Goal: Information Seeking & Learning: Learn about a topic

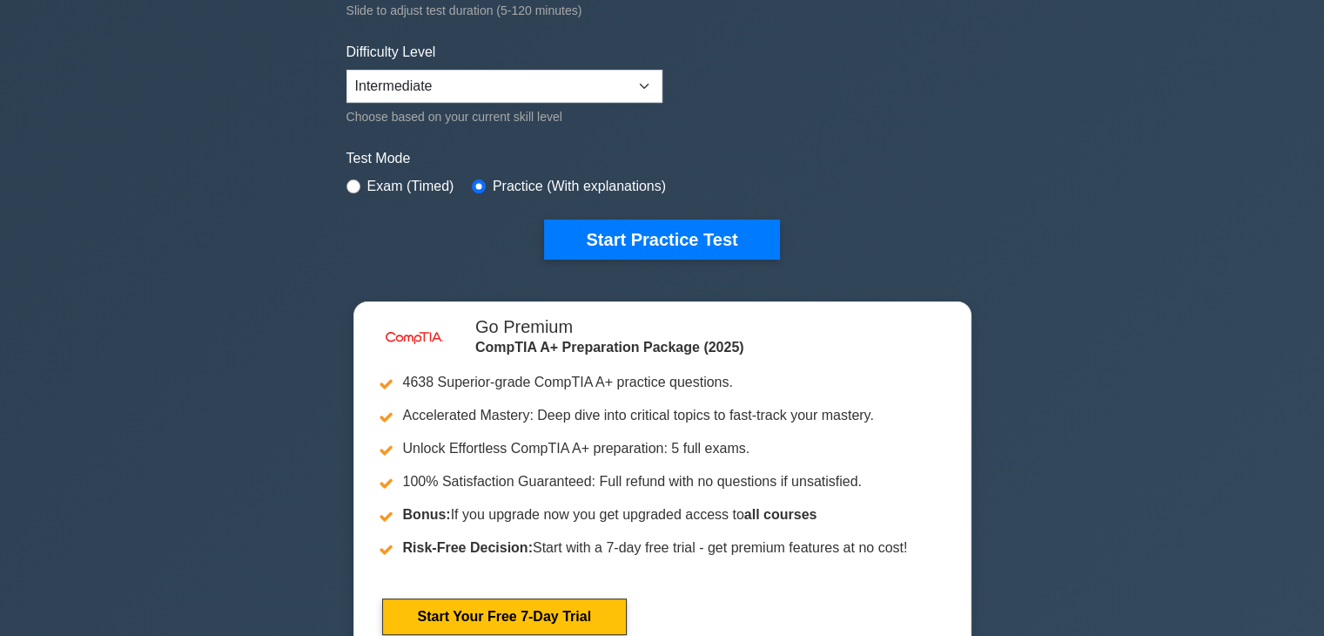
scroll to position [420, 0]
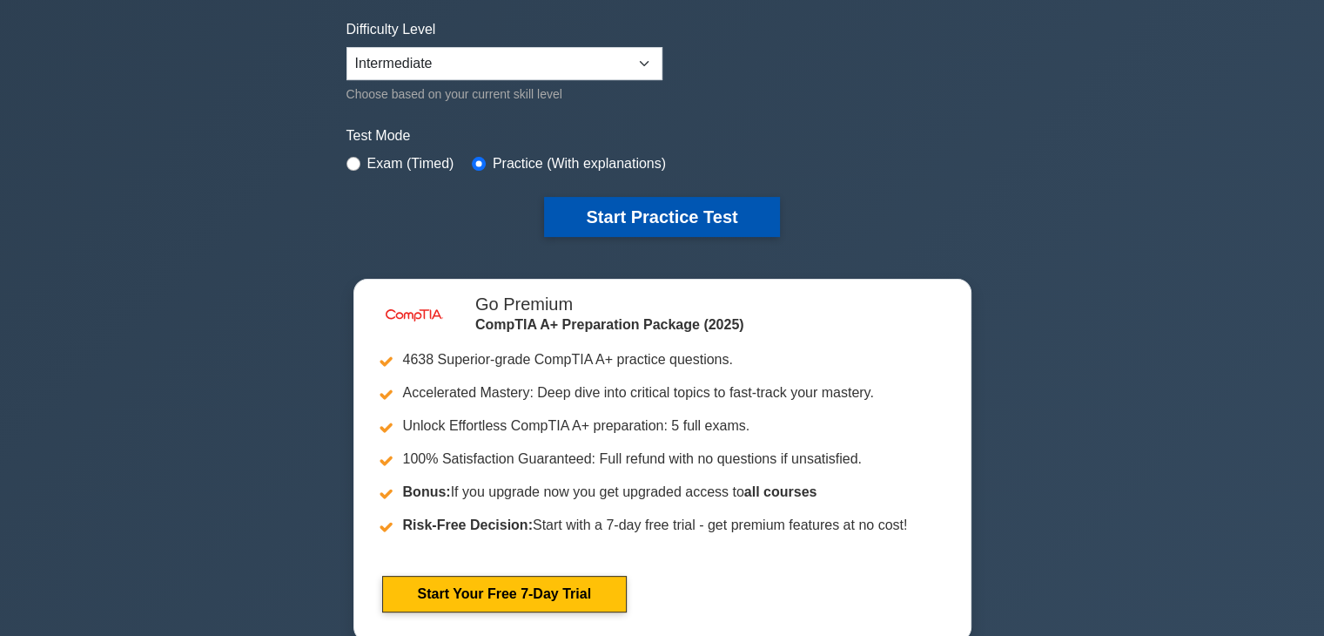
click at [616, 215] on button "Start Practice Test" at bounding box center [661, 217] width 235 height 40
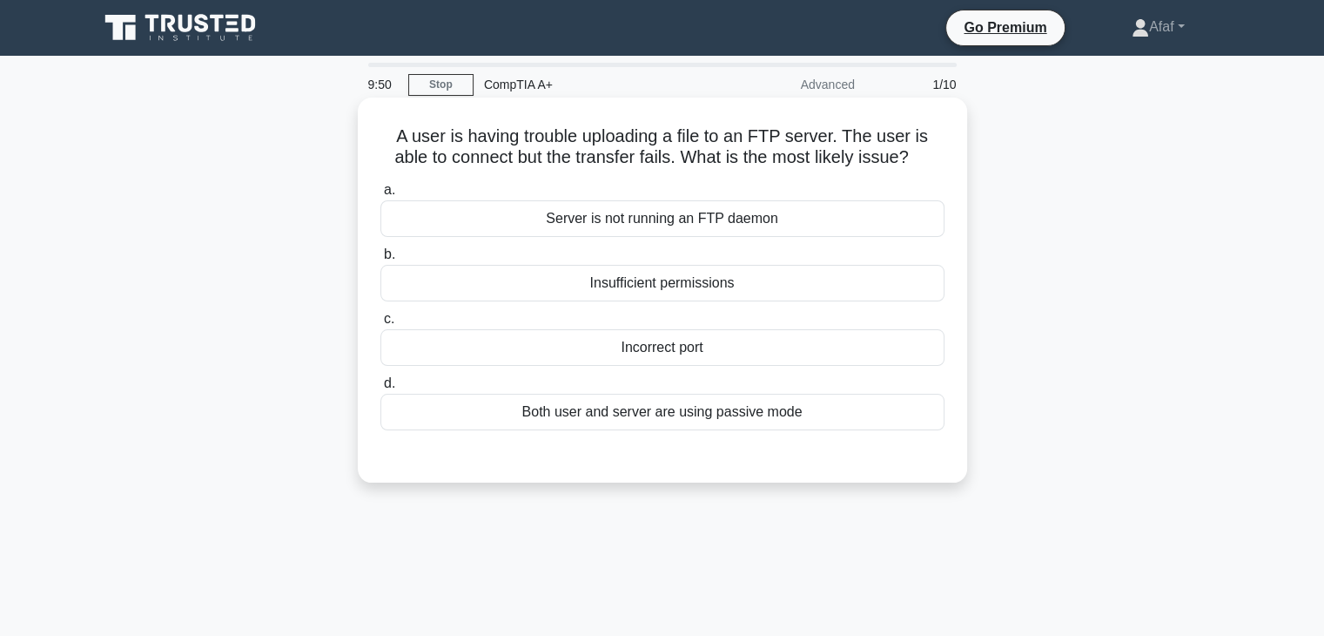
click at [825, 224] on div "Server is not running an FTP daemon" at bounding box center [662, 218] width 564 height 37
click at [380, 196] on input "a. Server is not running an FTP daemon" at bounding box center [380, 190] width 0 height 11
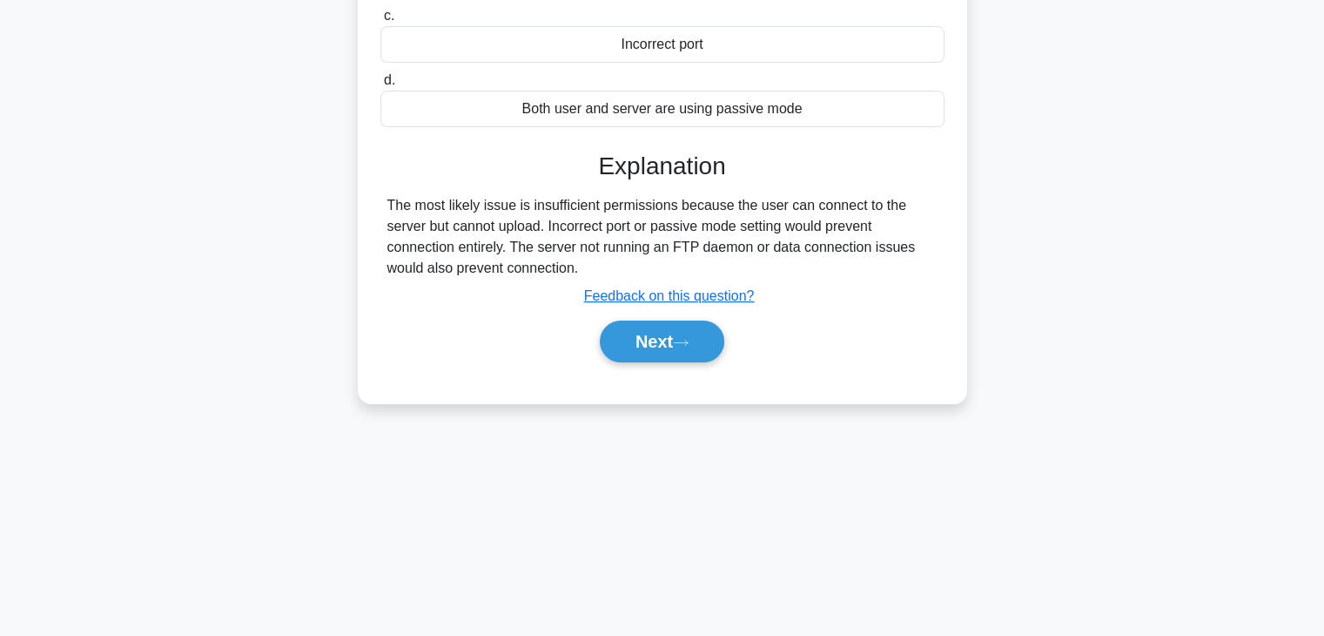
scroll to position [301, 0]
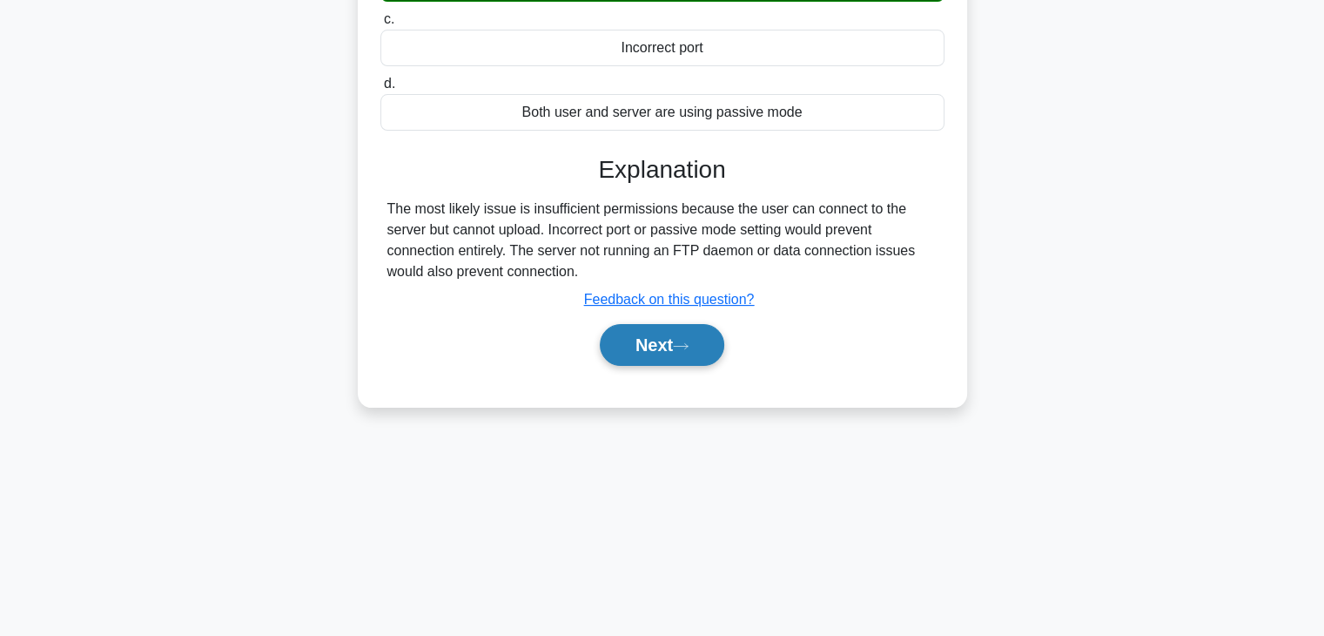
click at [693, 360] on button "Next" at bounding box center [662, 345] width 124 height 42
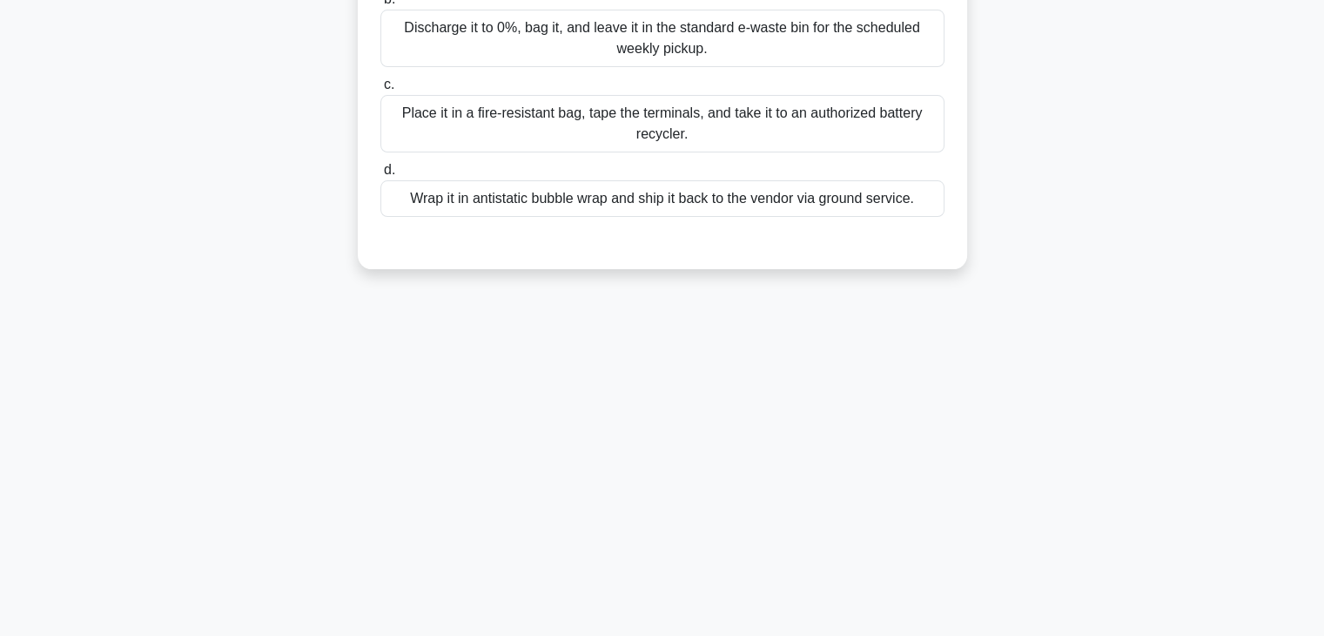
scroll to position [0, 0]
